Goal: Task Accomplishment & Management: Complete application form

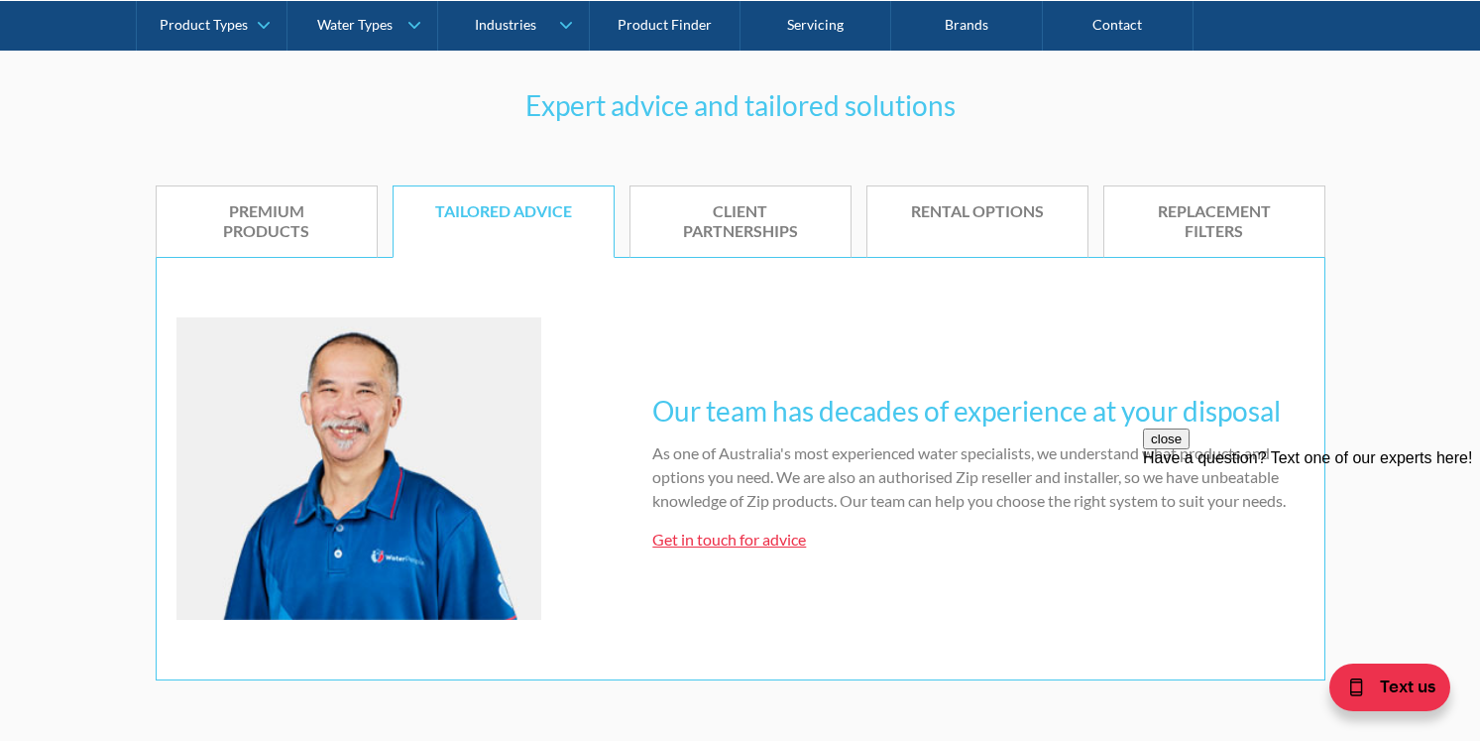
click at [273, 238] on div "Premium products" at bounding box center [266, 222] width 161 height 42
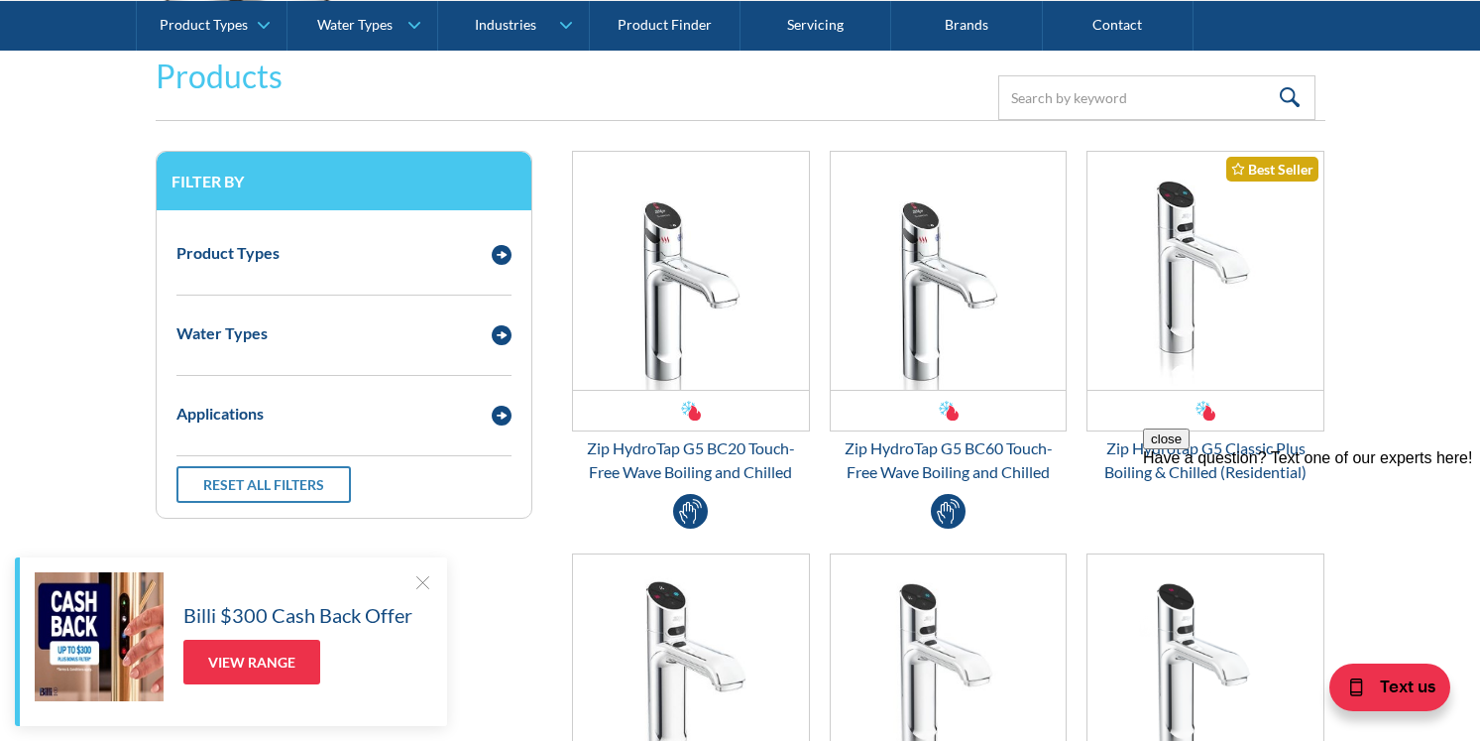
scroll to position [2605, 0]
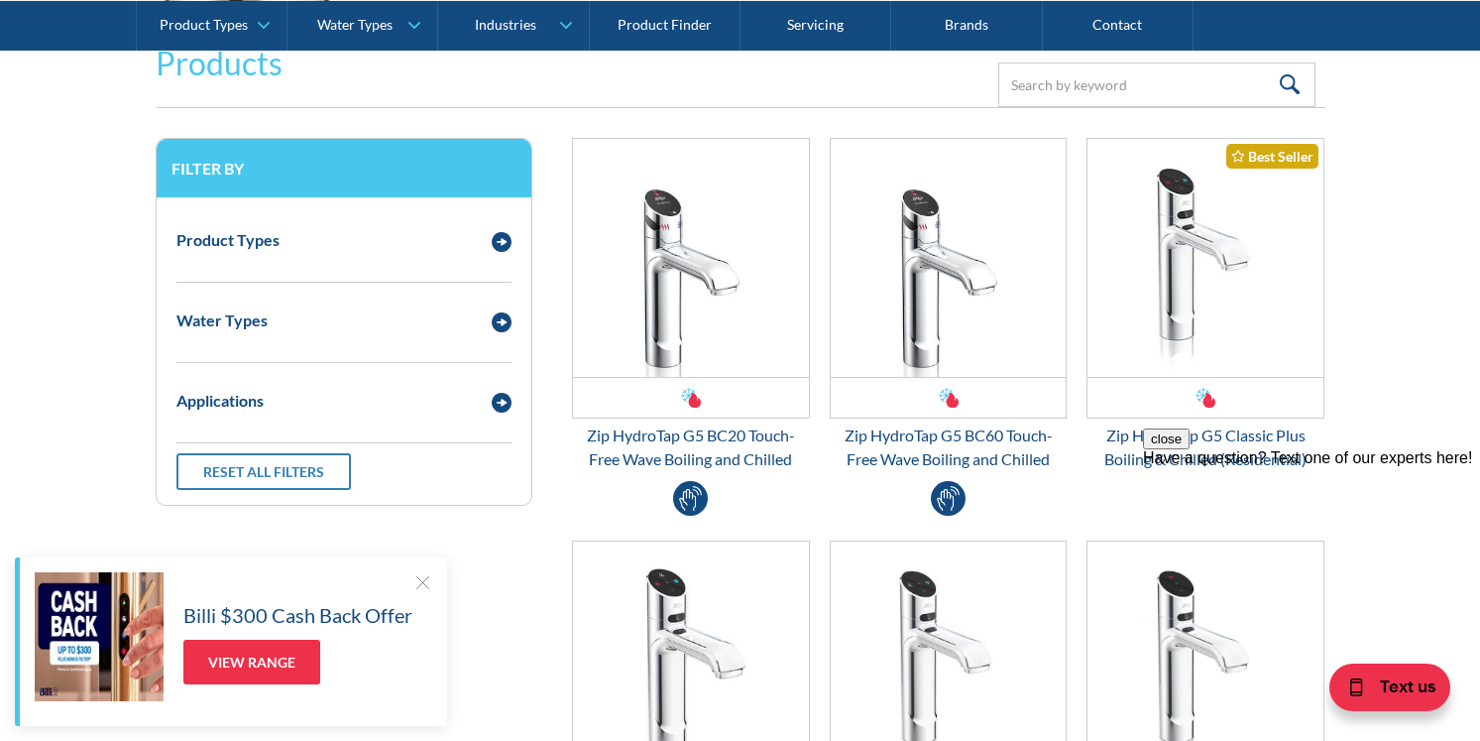
click at [1199, 452] on div "close Have a question? Text one of our experts here!" at bounding box center [1311, 547] width 337 height 238
click at [1165, 361] on img "Email Form 3" at bounding box center [1206, 258] width 236 height 238
click at [732, 452] on div "Zip HydroTap G5 BC20 Touch-Free Wave Boiling and Chilled" at bounding box center [691, 447] width 238 height 48
click at [924, 456] on div "Zip HydroTap G5 BC60 Touch-Free Wave Boiling and Chilled" at bounding box center [949, 447] width 238 height 48
click at [646, 442] on div "Zip HydroTap G5 BC20 Touch-Free Wave Boiling and Chilled" at bounding box center [691, 447] width 238 height 48
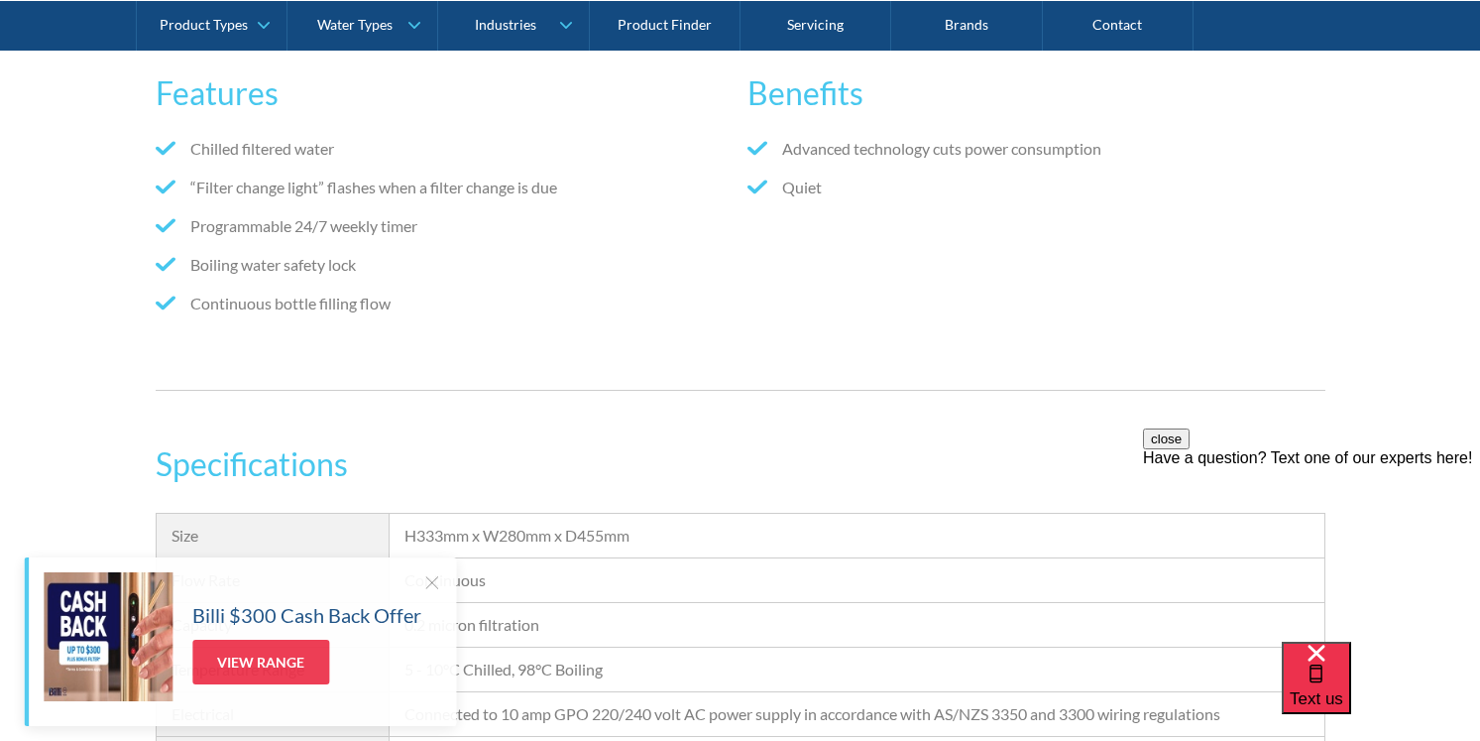
scroll to position [992, 0]
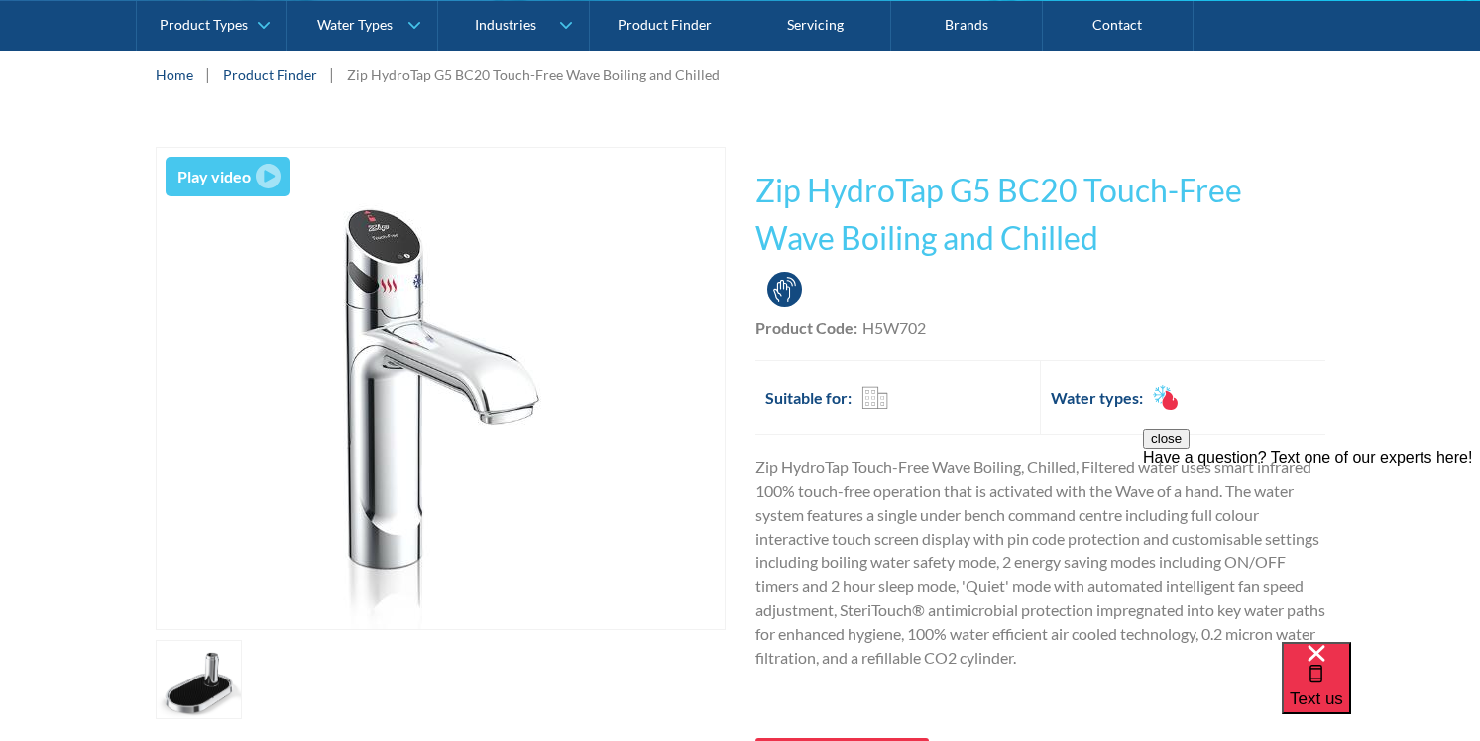
scroll to position [496, 0]
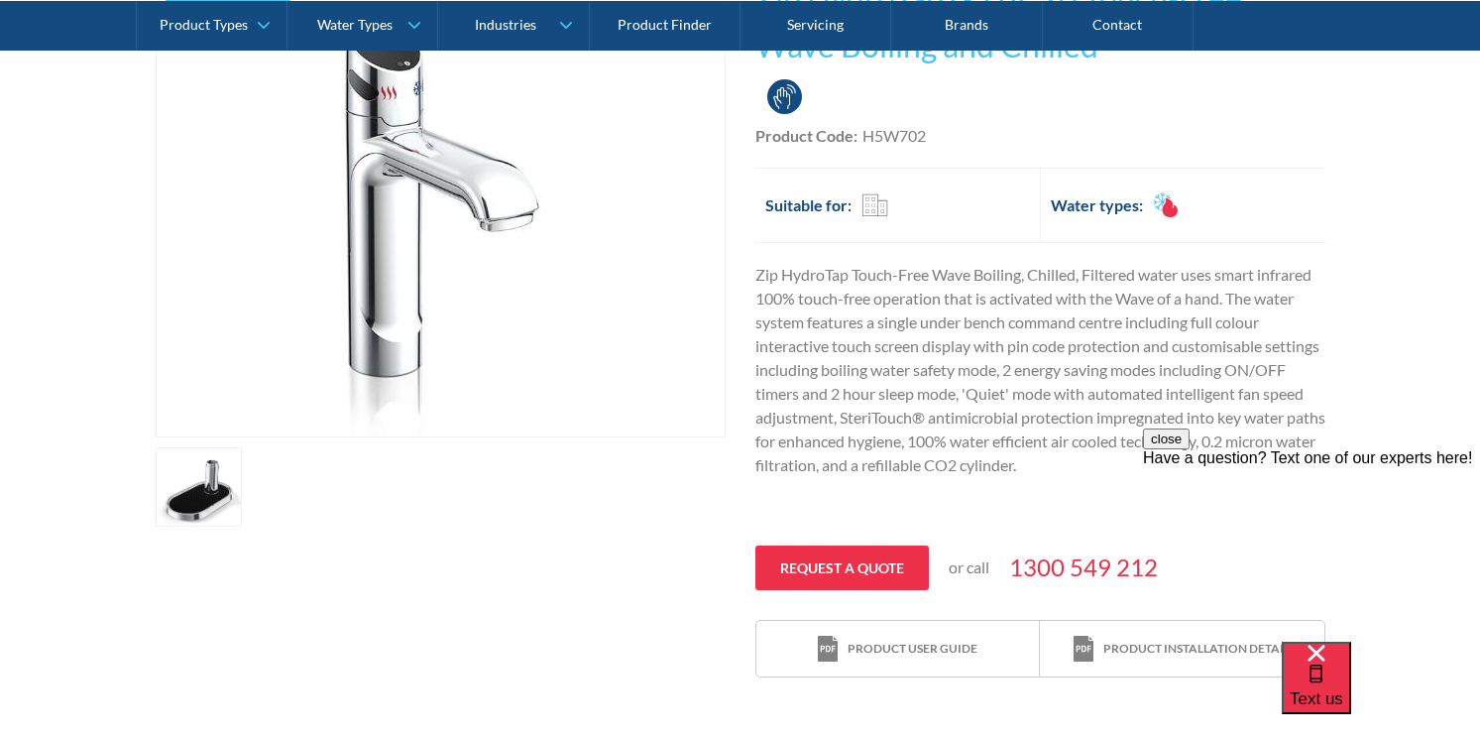
click at [182, 497] on link "open lightbox" at bounding box center [199, 486] width 87 height 79
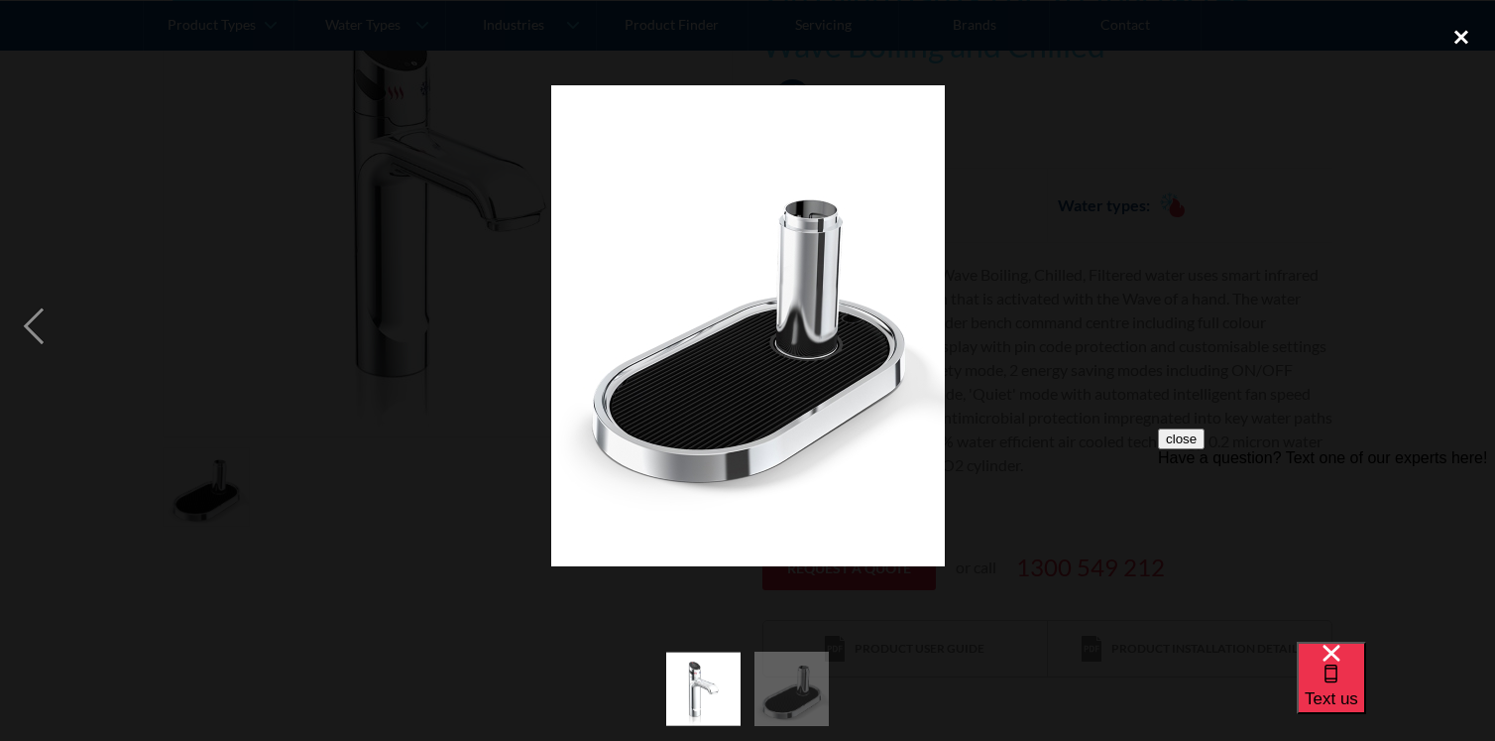
click at [1454, 39] on div "close lightbox" at bounding box center [1461, 37] width 67 height 44
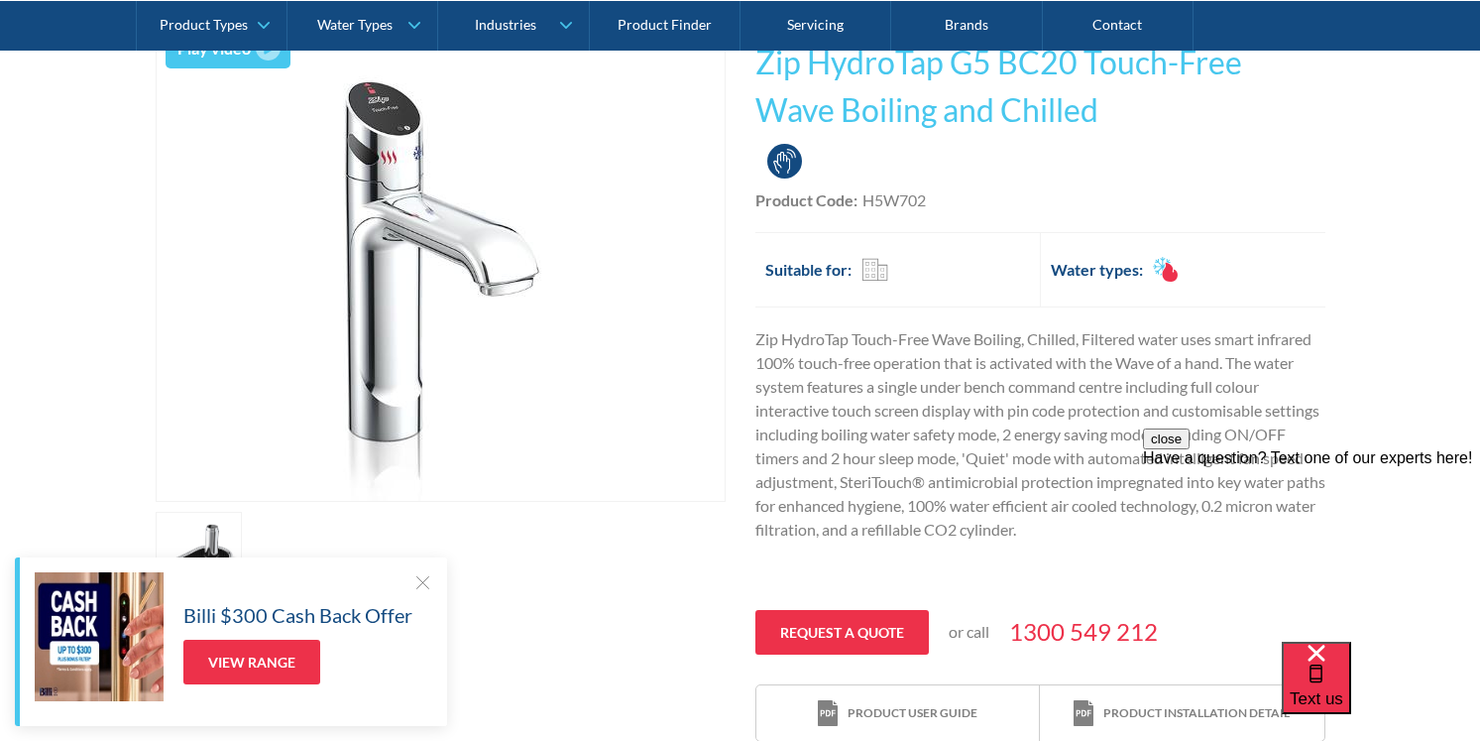
scroll to position [397, 0]
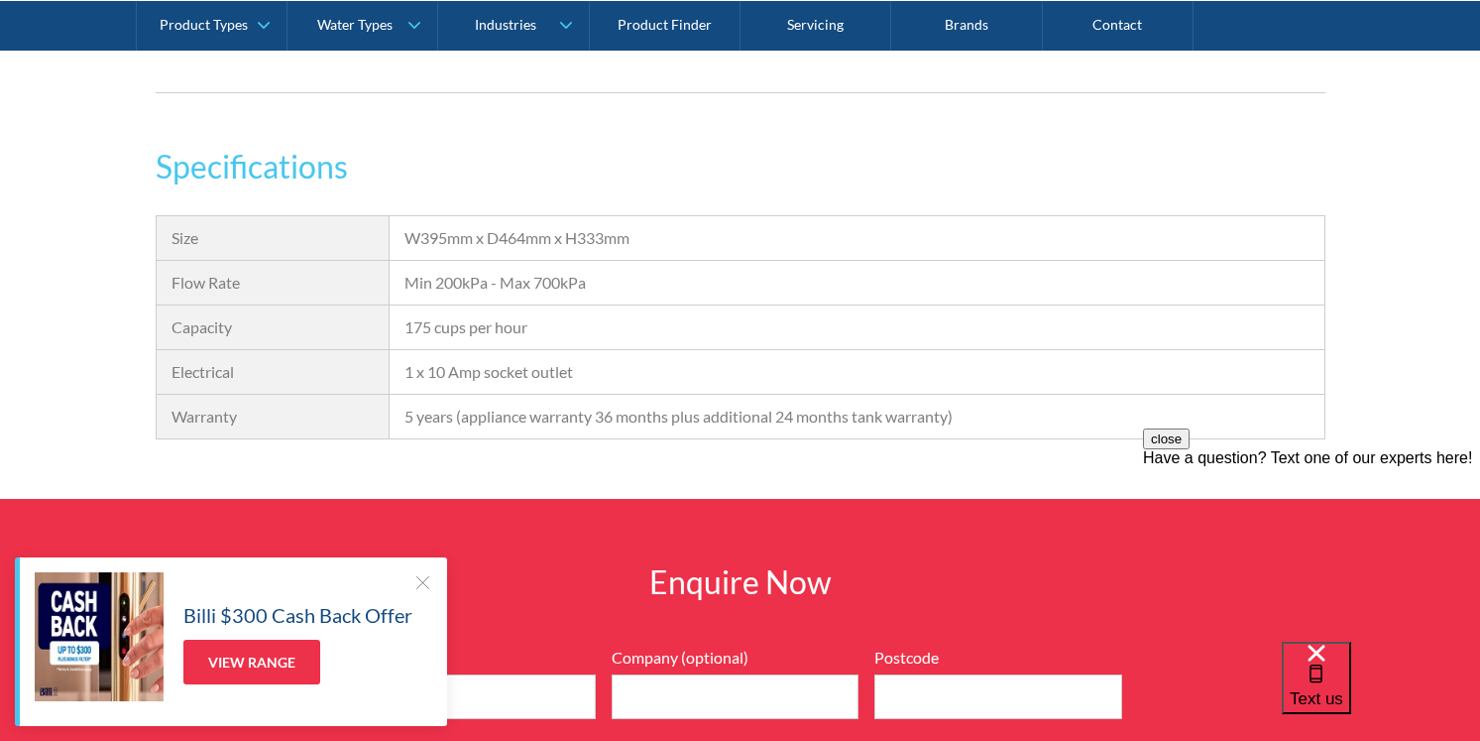
scroll to position [1586, 0]
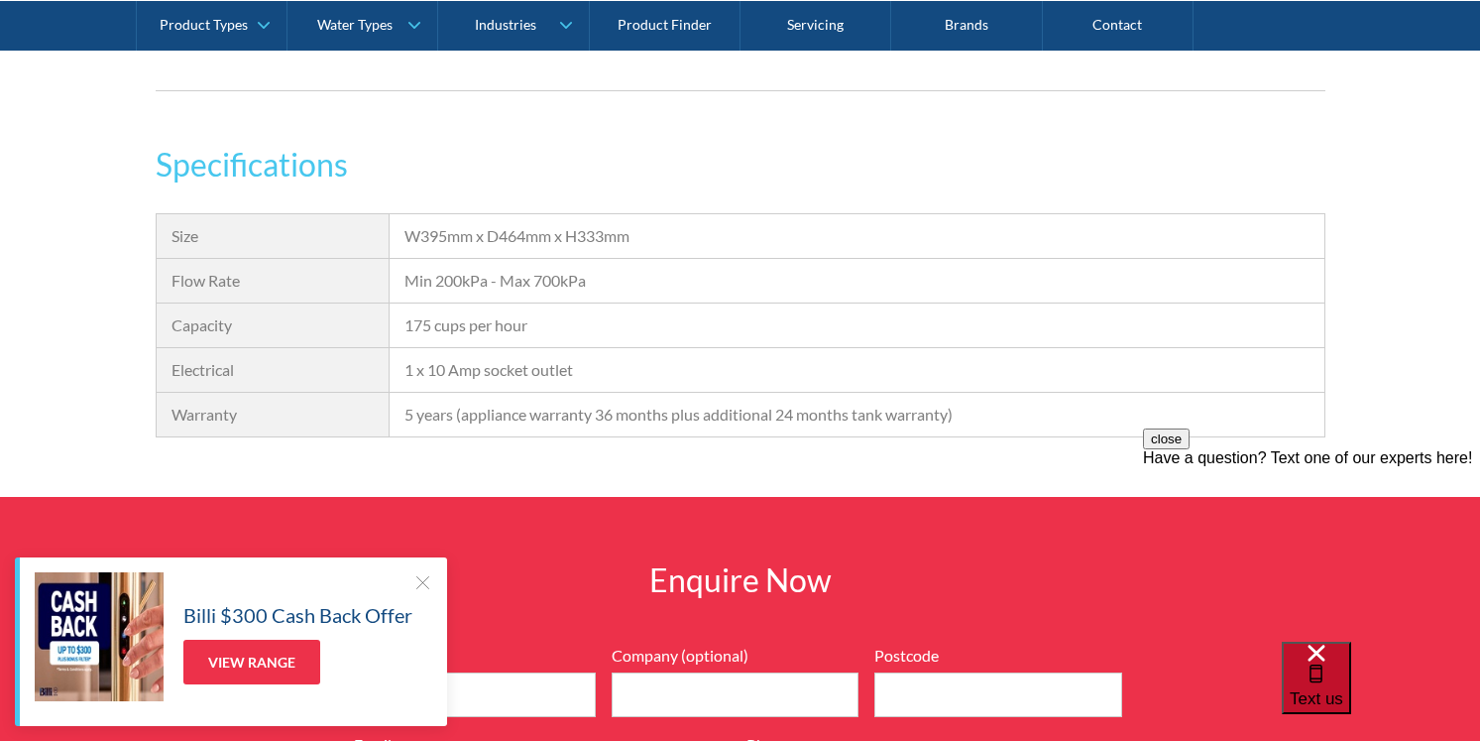
click at [1343, 692] on span "Text us" at bounding box center [1317, 698] width 54 height 19
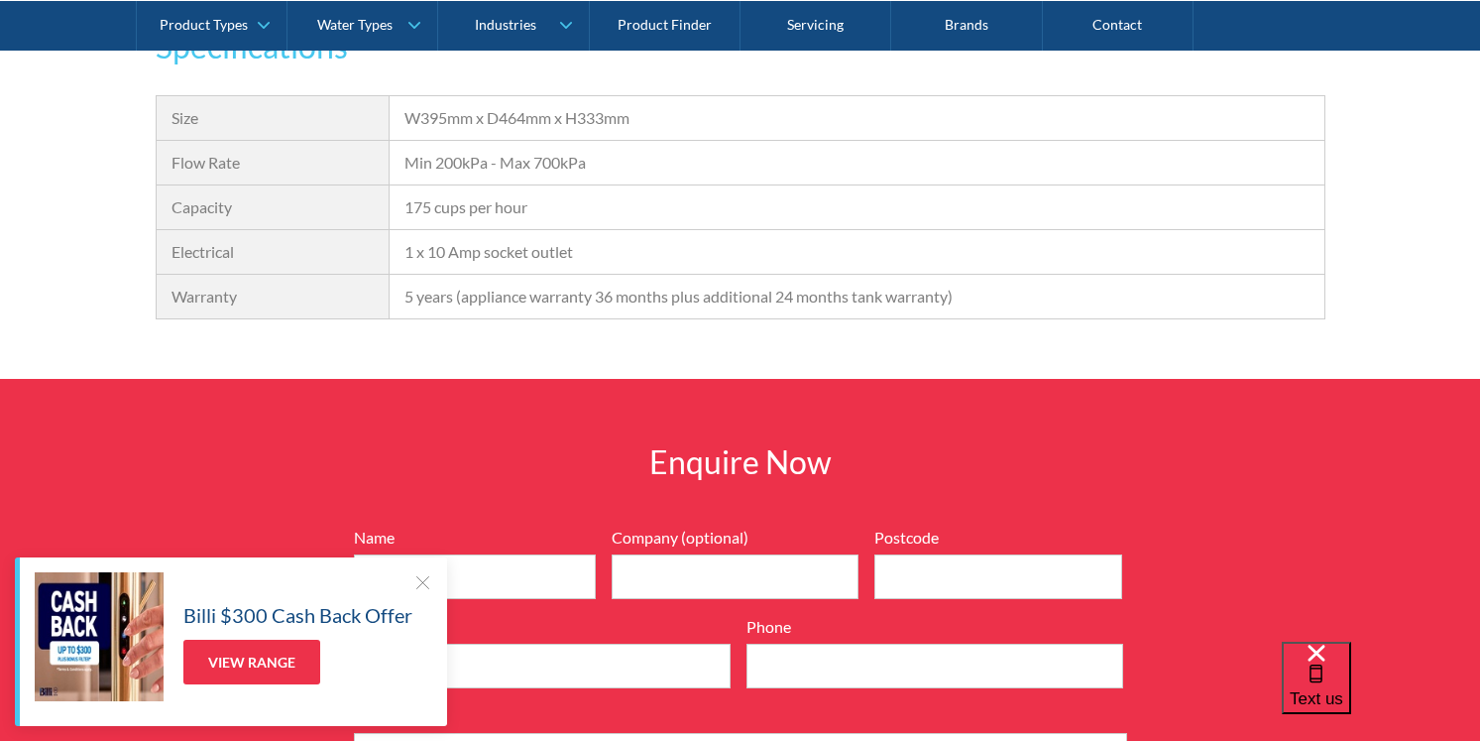
scroll to position [1983, 0]
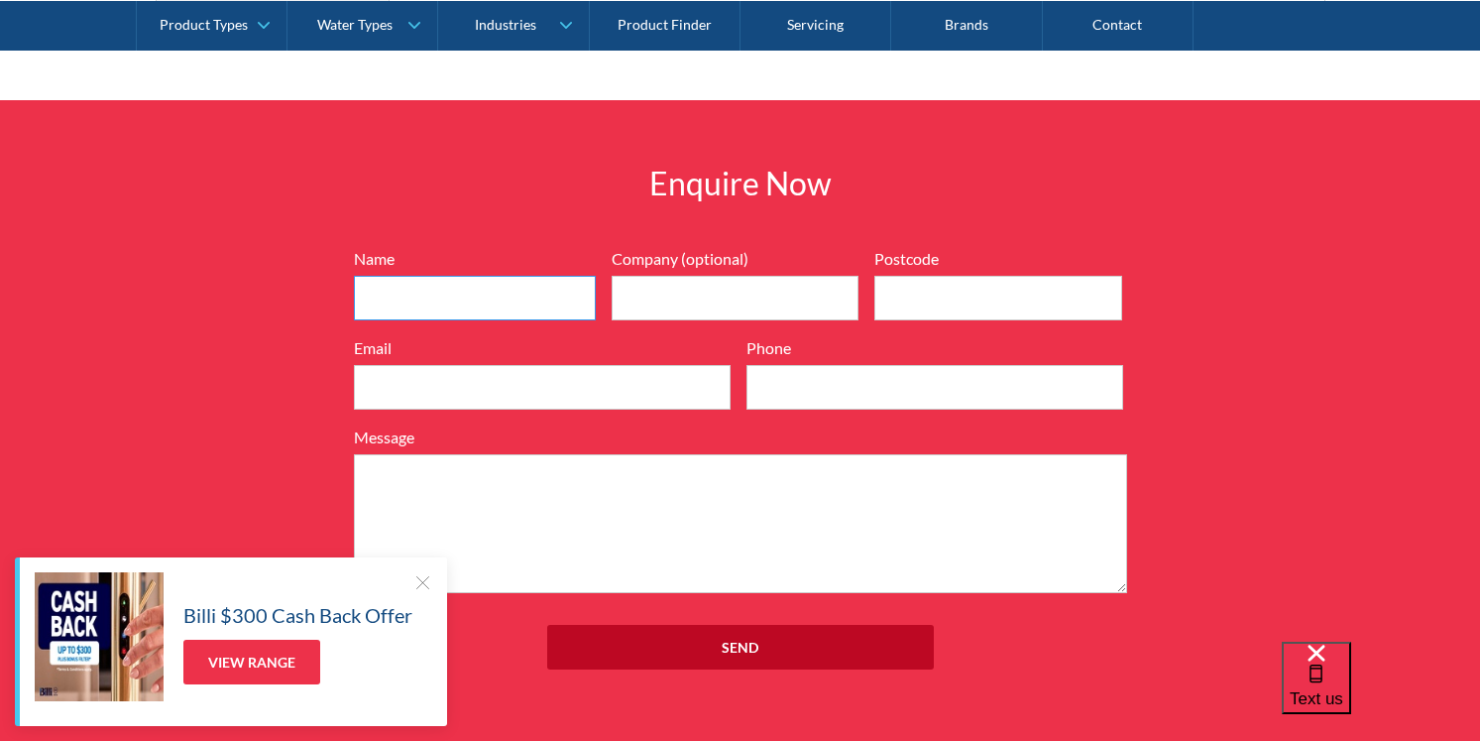
click at [546, 302] on input "Name" at bounding box center [475, 298] width 242 height 45
type input "Anthony Parisotto"
type input "Ark industrial"
type input "3356"
type input "anthony.parisotto@arkindustrial.com.au"
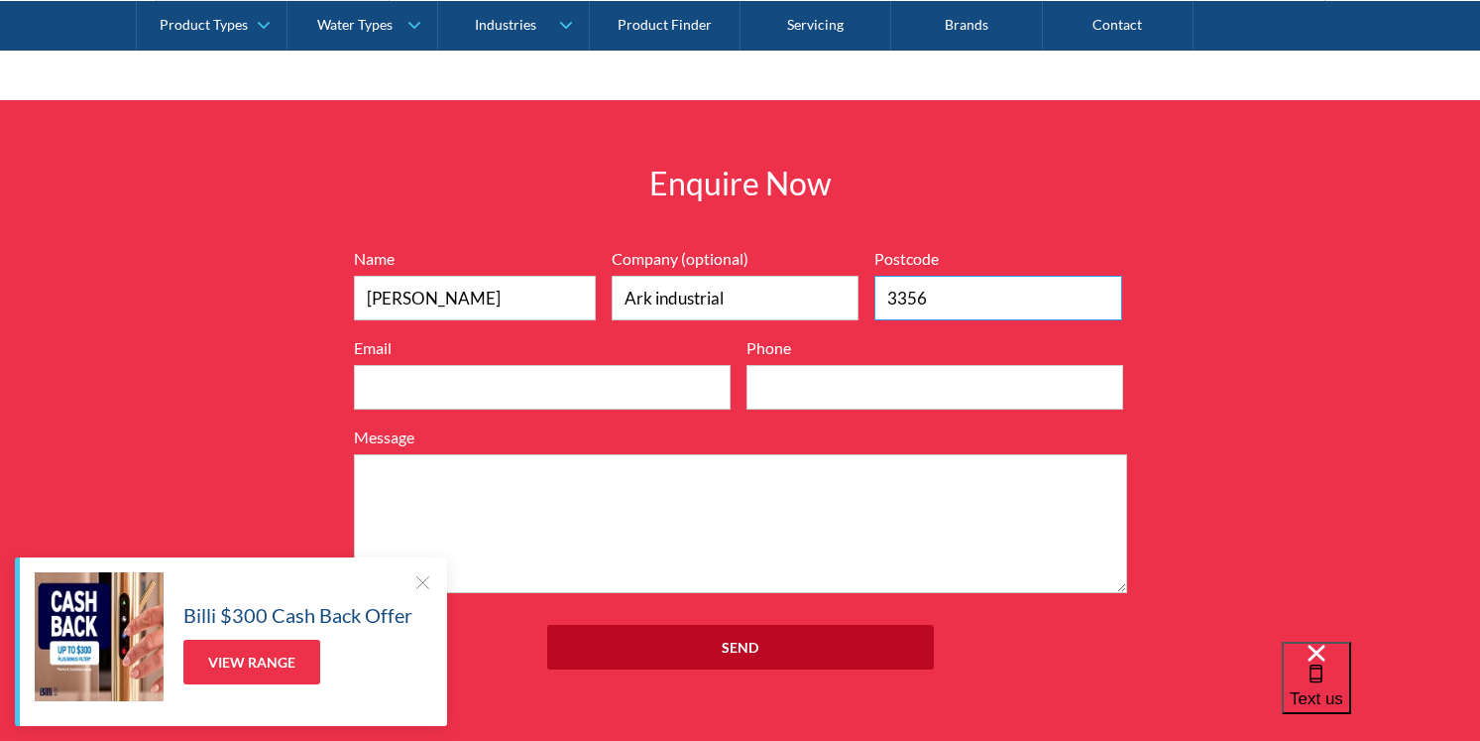
type input "0419878078"
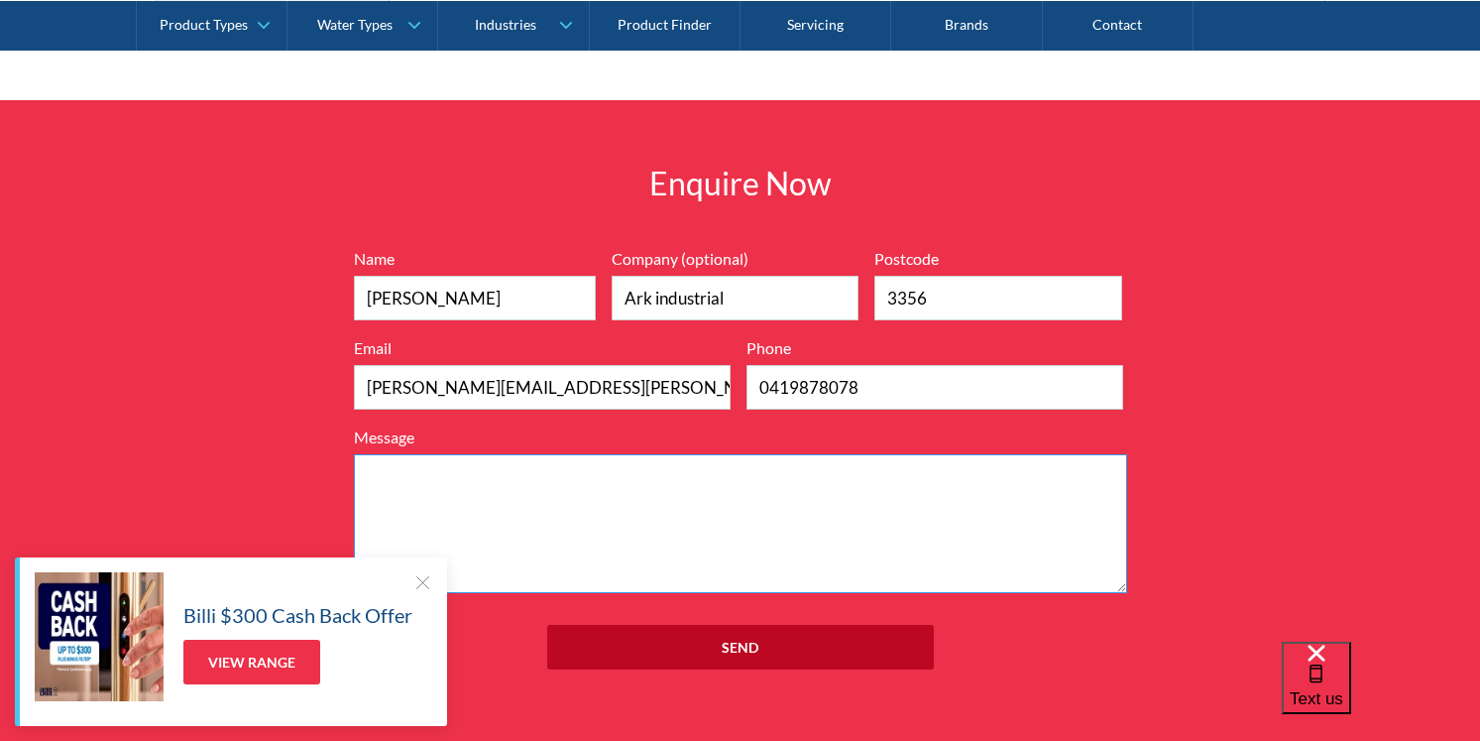
click at [561, 473] on textarea "Message" at bounding box center [740, 523] width 773 height 139
click at [430, 476] on textarea "Message" at bounding box center [740, 523] width 773 height 139
paste textarea "Boiling / chilled water units (lunchroom) Zip HyroTap G4"
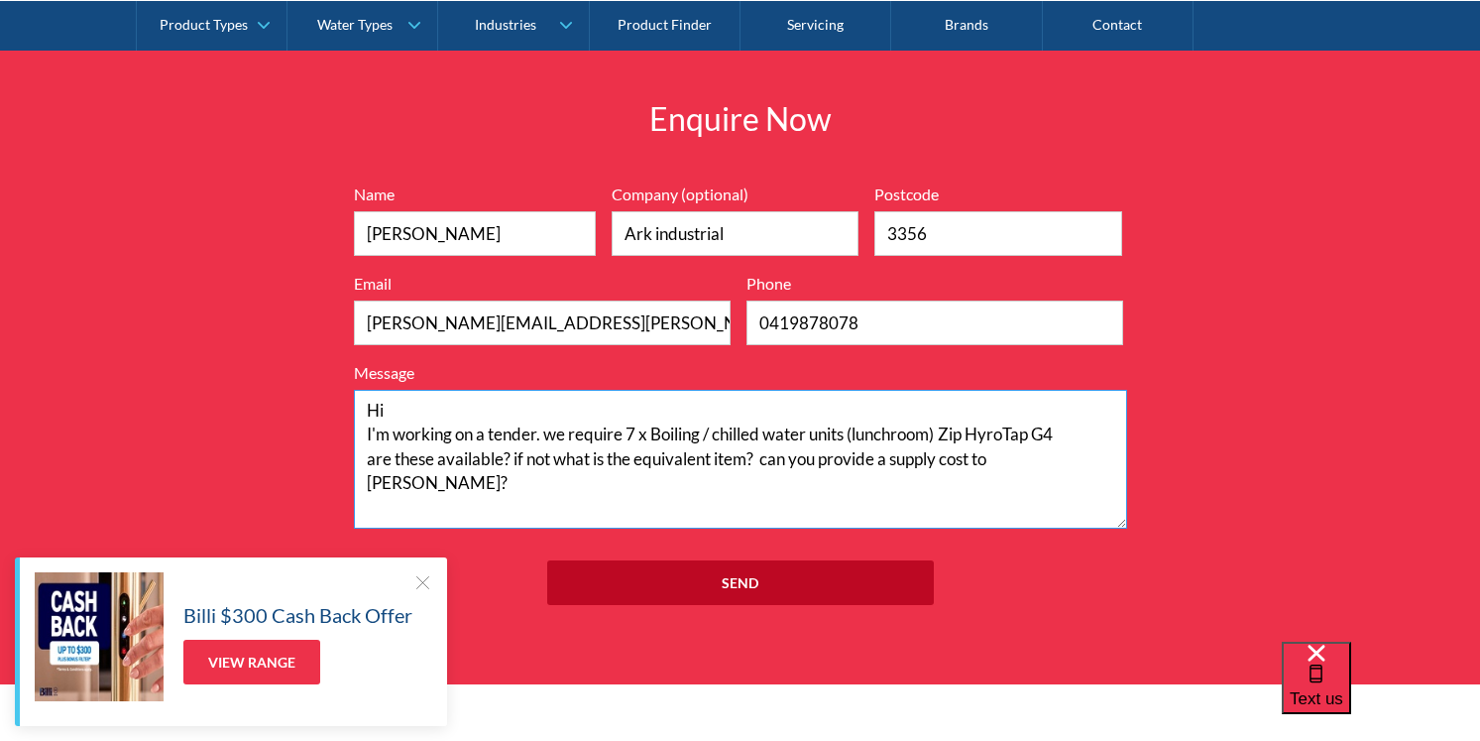
scroll to position [2082, 0]
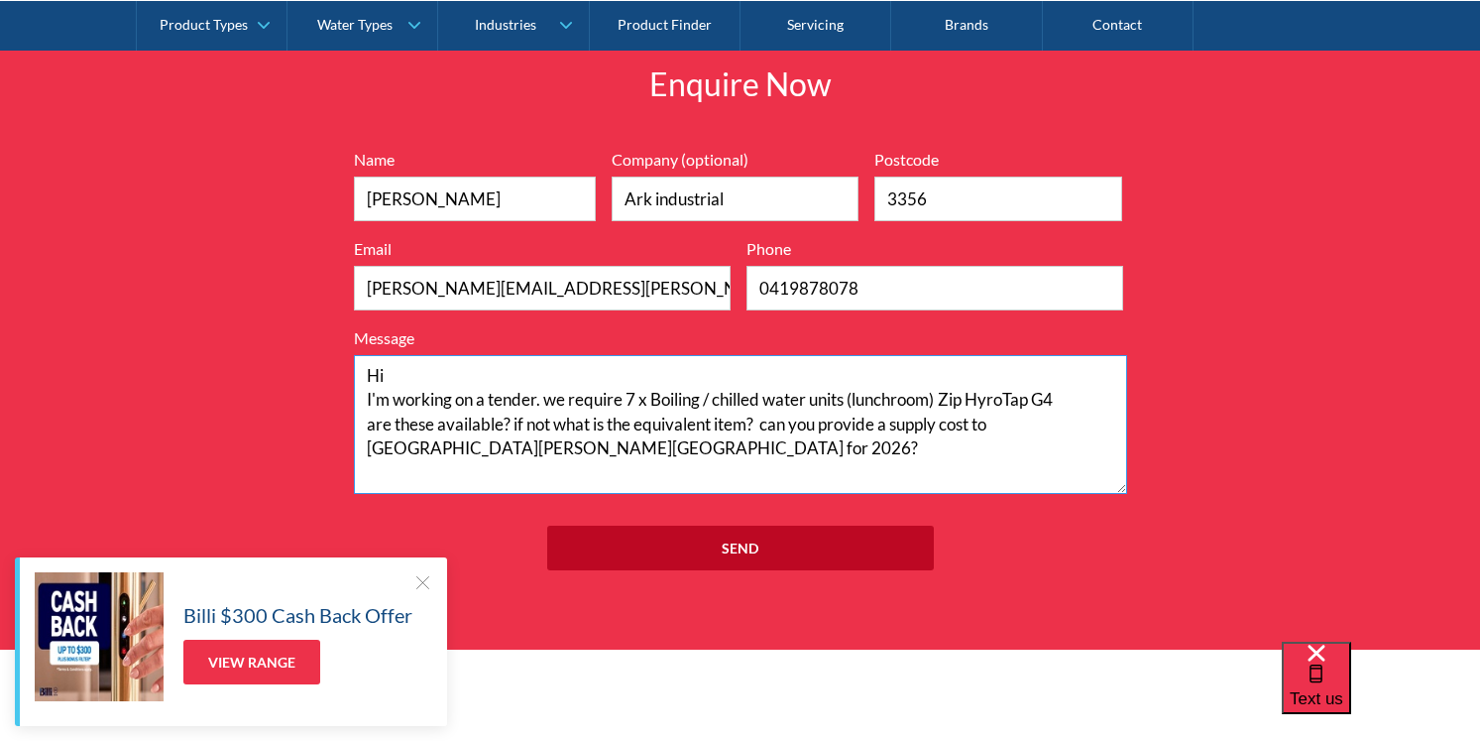
click at [455, 454] on textarea "Hi I'm working on a tender. we require 7 x Boiling / chilled water units (lunch…" at bounding box center [740, 424] width 773 height 139
click at [547, 399] on textarea "Hi I'm working on a tender. we require 7 x Boiling / chilled water units (lunch…" at bounding box center [740, 424] width 773 height 139
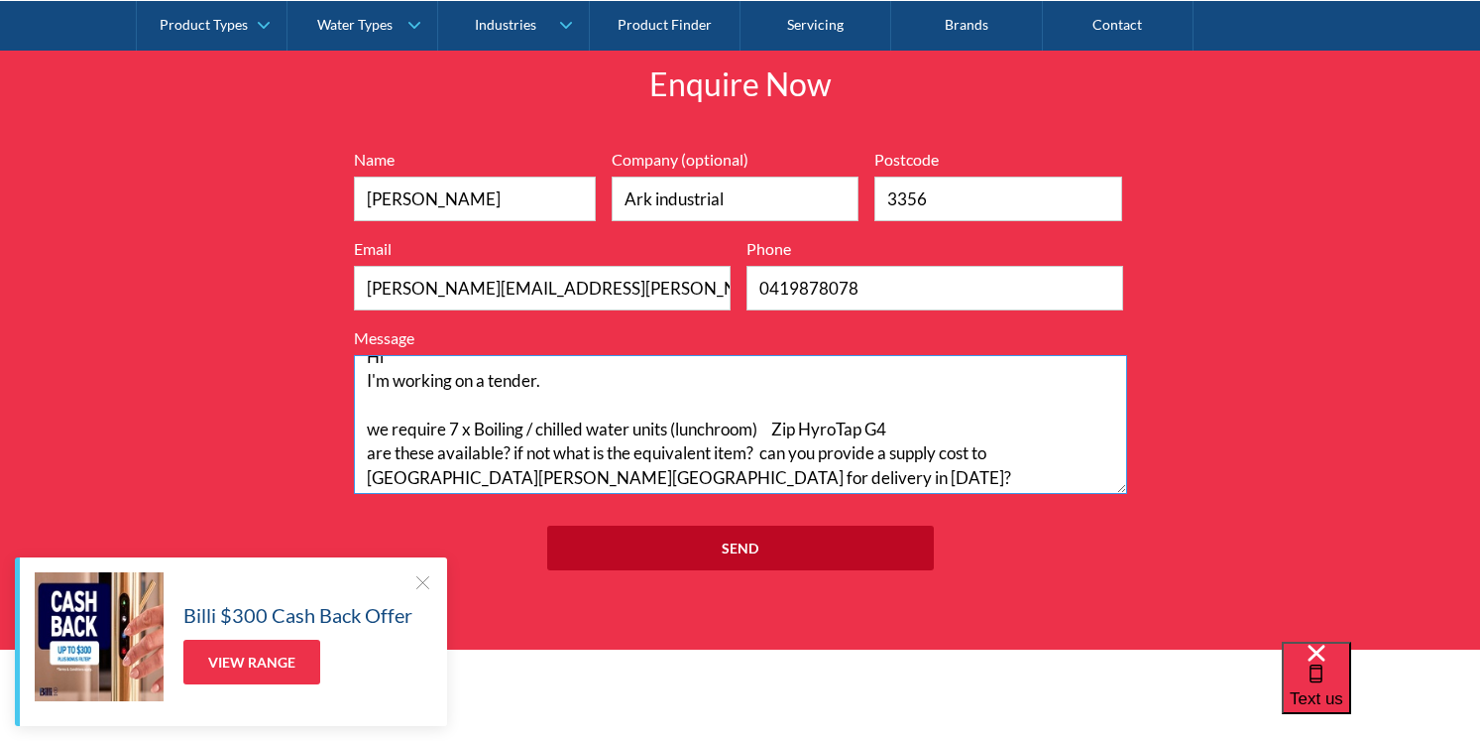
scroll to position [24, 0]
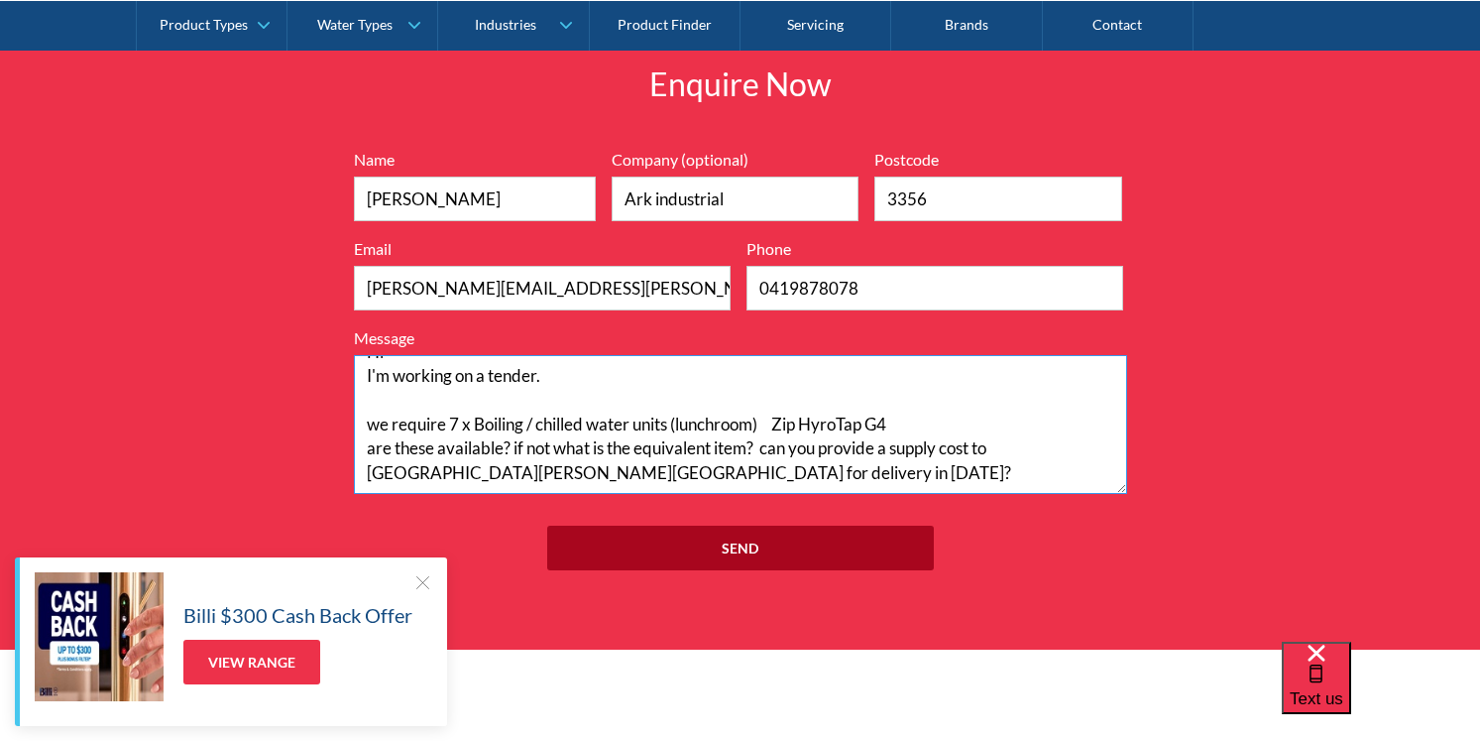
type textarea "Hi I'm working on a tender. we require 7 x Boiling / chilled water units (lunch…"
click at [641, 548] on input "Send" at bounding box center [740, 547] width 387 height 45
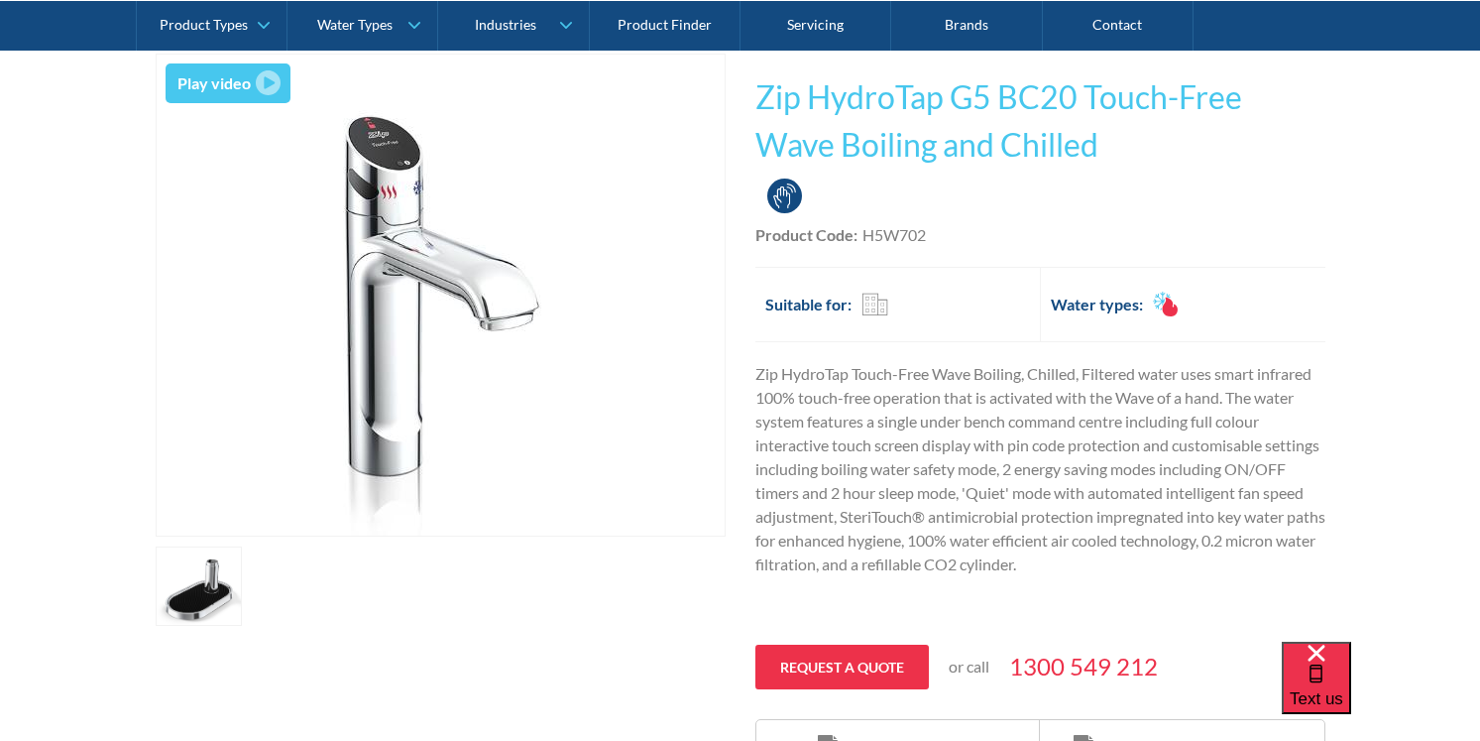
scroll to position [297, 0]
